Goal: Entertainment & Leisure: Consume media (video, audio)

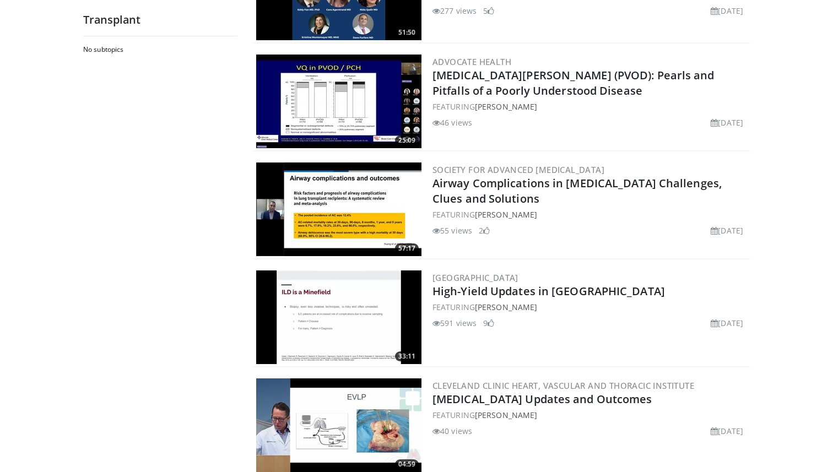
scroll to position [713, 0]
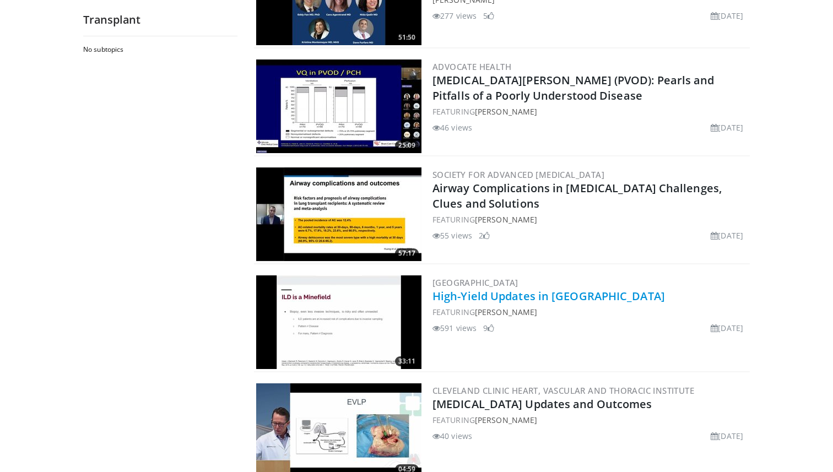
click at [507, 295] on link "High-Yield Updates in [GEOGRAPHIC_DATA]" at bounding box center [548, 296] width 232 height 15
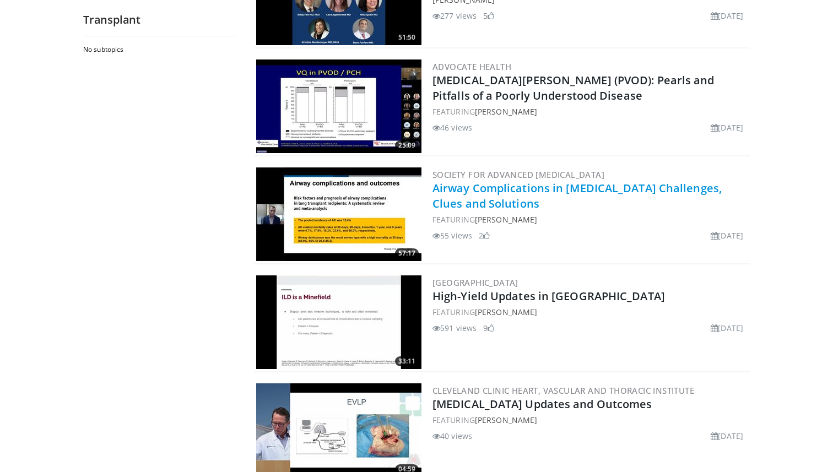
click at [537, 202] on link "Airway Complications in [MEDICAL_DATA] Challenges, Clues and Solutions" at bounding box center [576, 196] width 289 height 30
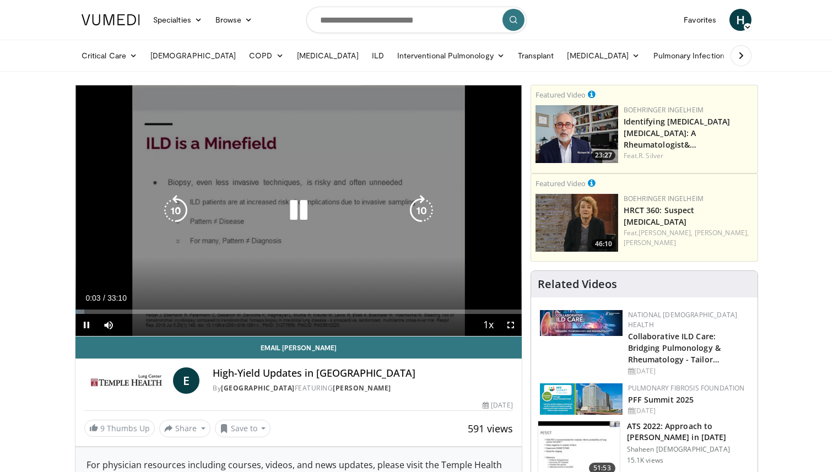
click at [301, 208] on icon "Video Player" at bounding box center [298, 210] width 31 height 31
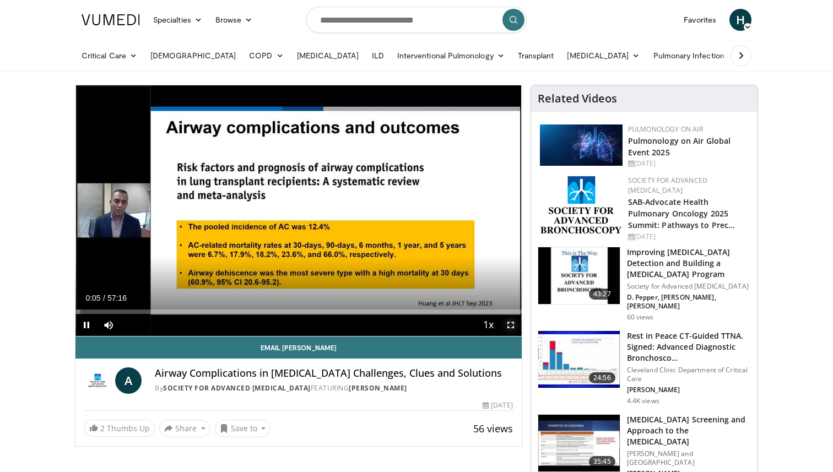
click at [512, 325] on span "Video Player" at bounding box center [511, 325] width 22 height 22
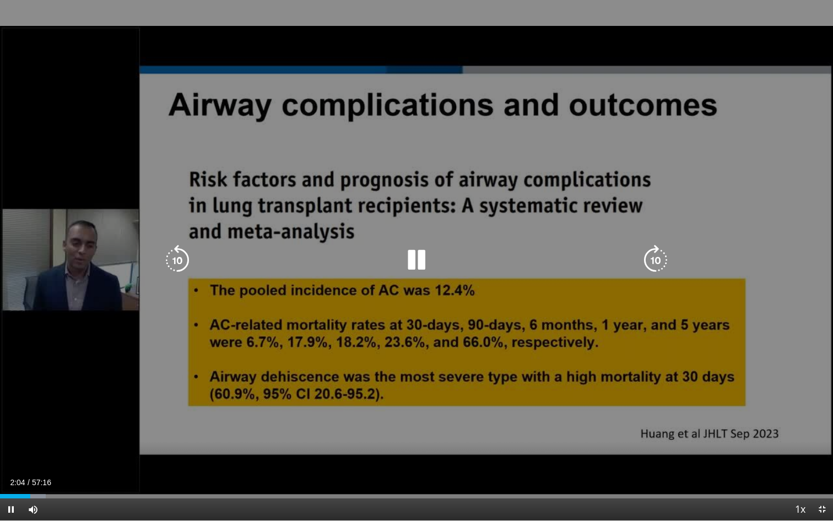
click at [414, 266] on icon "Video Player" at bounding box center [416, 260] width 31 height 31
